Goal: Navigation & Orientation: Understand site structure

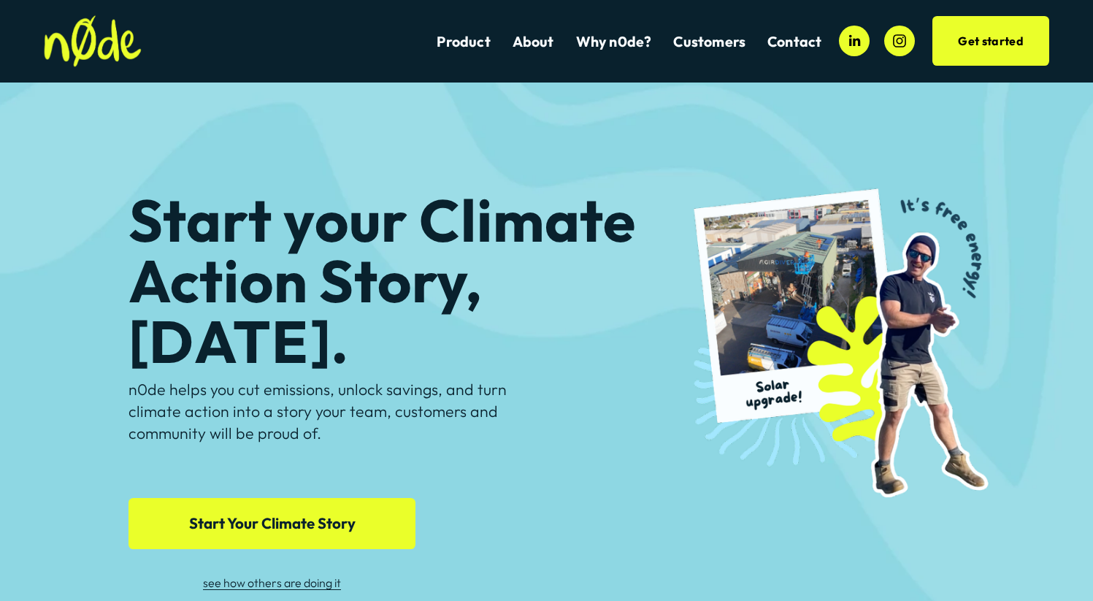
click at [537, 42] on link "About" at bounding box center [533, 41] width 42 height 20
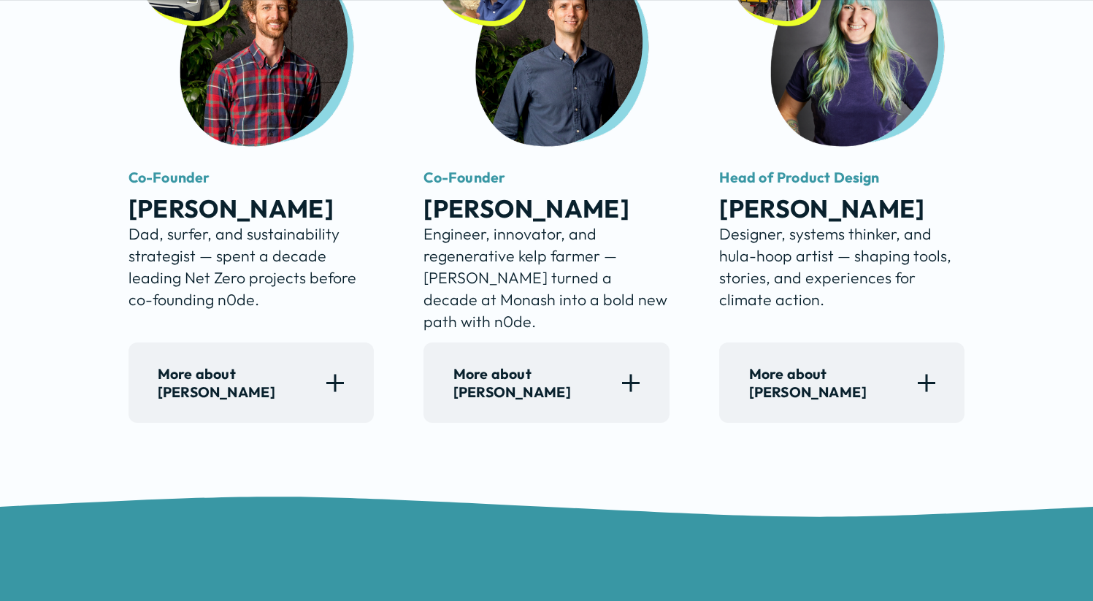
scroll to position [1160, 0]
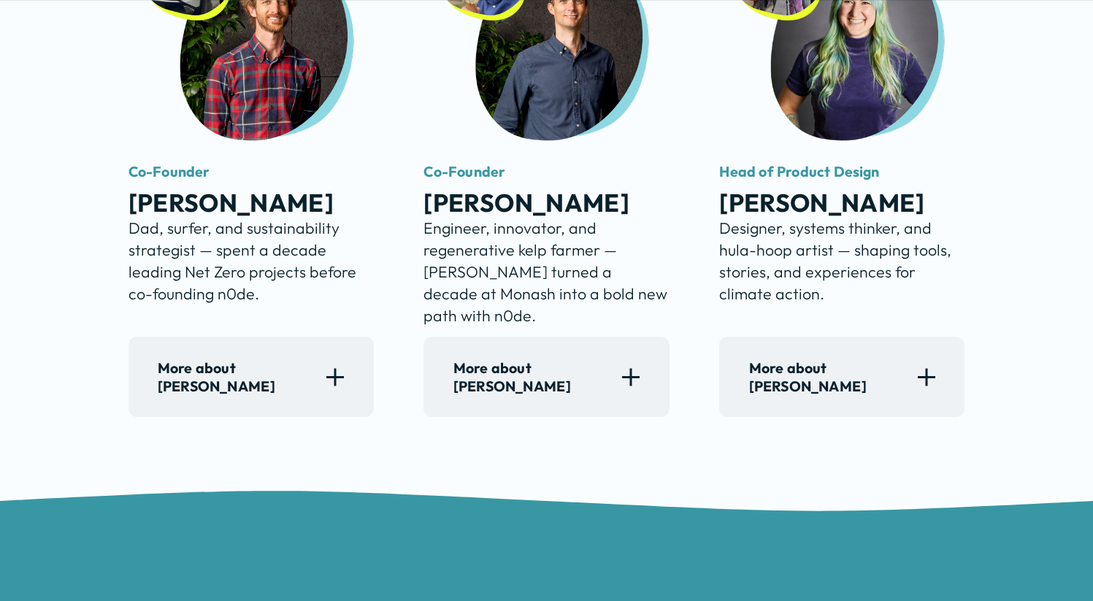
click at [934, 385] on div at bounding box center [927, 377] width 18 height 18
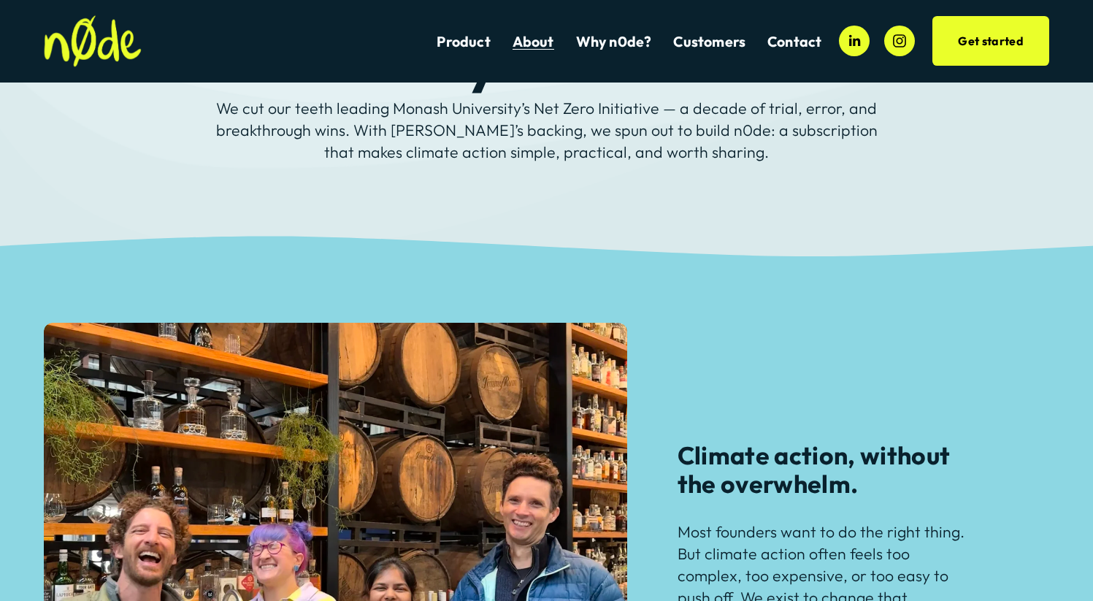
scroll to position [0, 0]
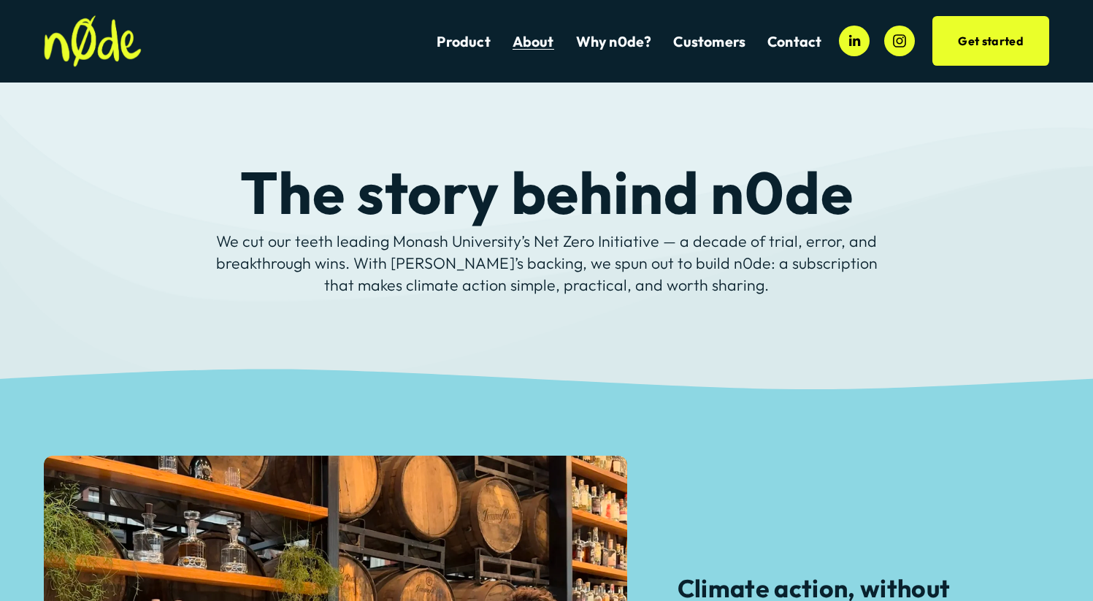
click at [652, 39] on link "Why n0de?" at bounding box center [614, 41] width 76 height 20
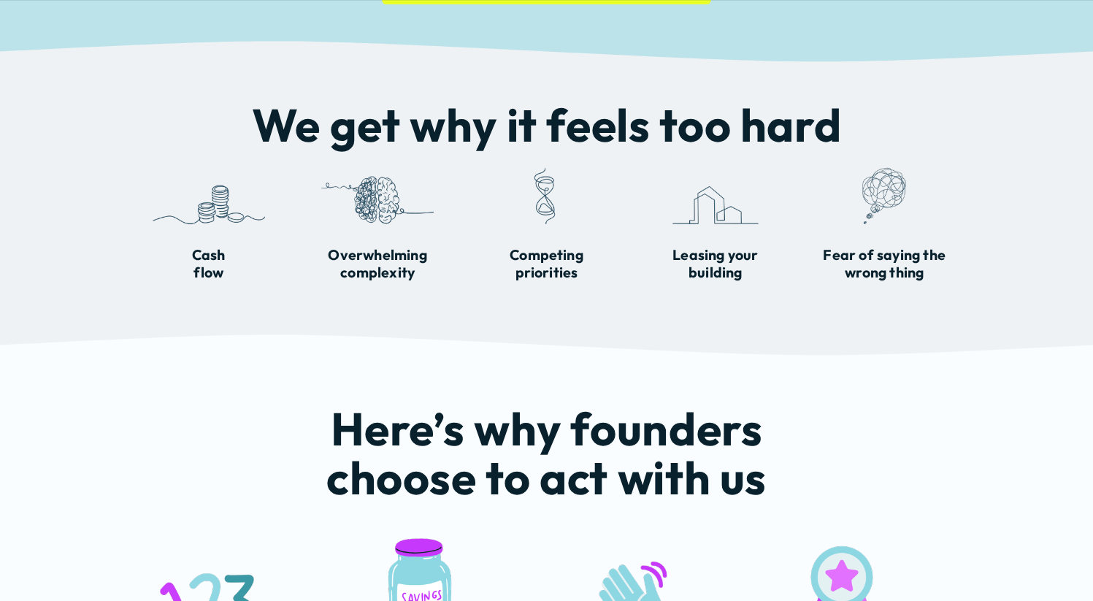
scroll to position [375, 0]
